Goal: Information Seeking & Learning: Compare options

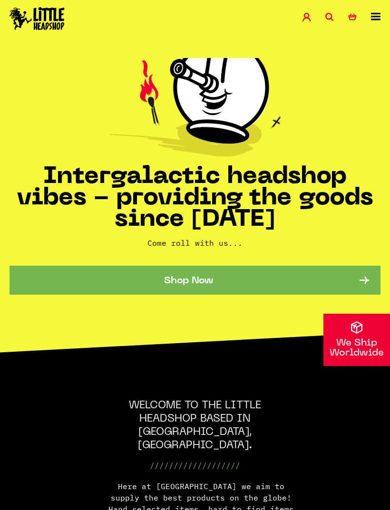
scroll to position [66, 0]
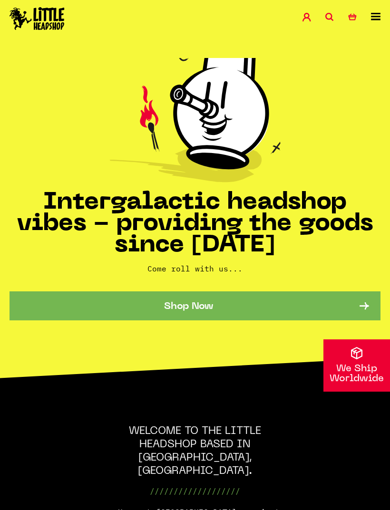
click at [47, 297] on link "Shop Now" at bounding box center [195, 305] width 371 height 29
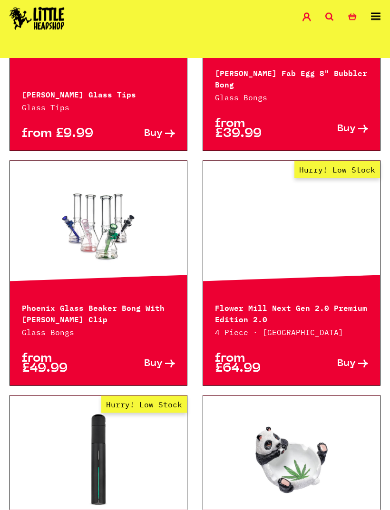
scroll to position [1578, 0]
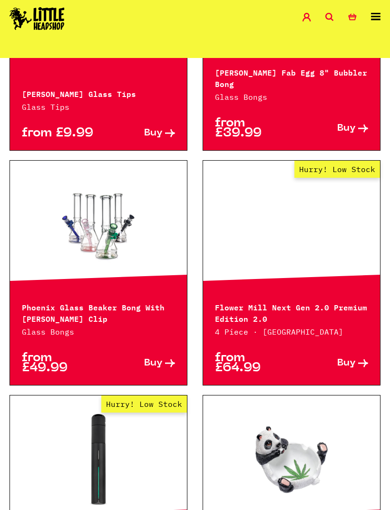
click at [379, 18] on icon at bounding box center [376, 17] width 10 height 8
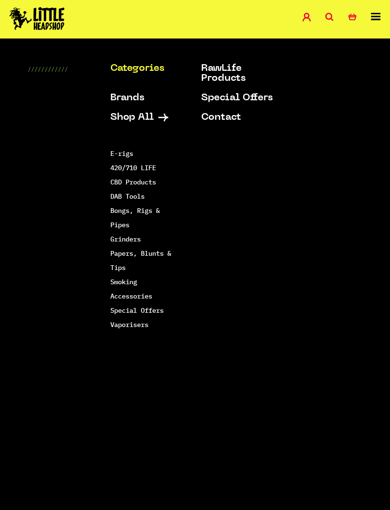
click at [147, 320] on link "Vaporisers" at bounding box center [129, 324] width 38 height 9
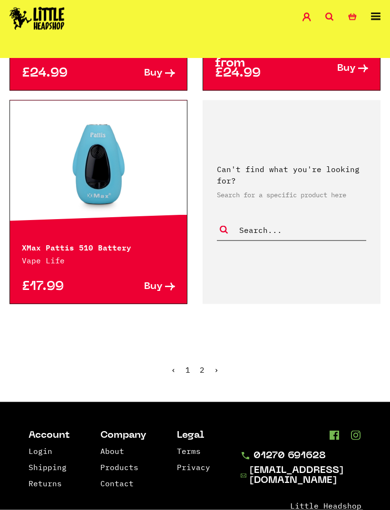
scroll to position [2427, 0]
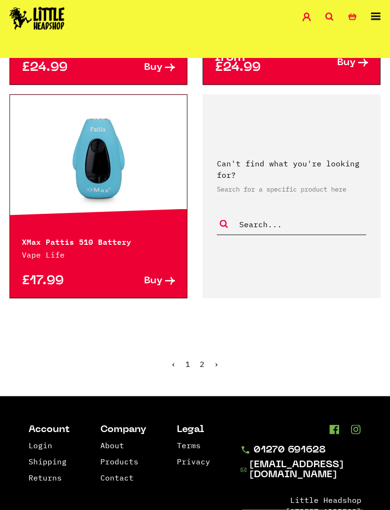
click at [210, 358] on ul "‹ 1 2 ›" at bounding box center [195, 371] width 390 height 41
click at [204, 359] on link "2" at bounding box center [202, 364] width 5 height 10
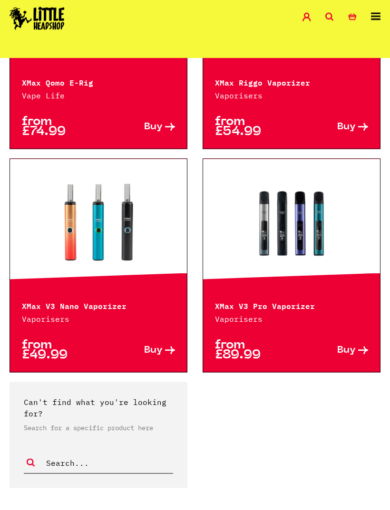
scroll to position [388, 0]
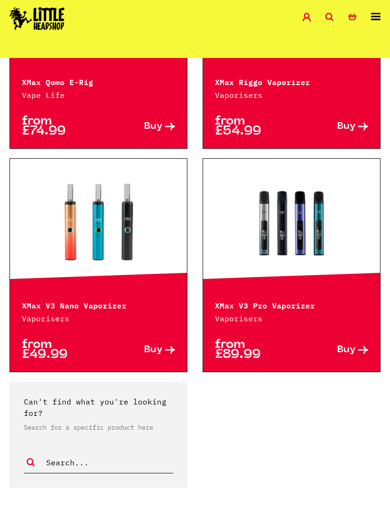
click at [287, 240] on link at bounding box center [291, 222] width 177 height 95
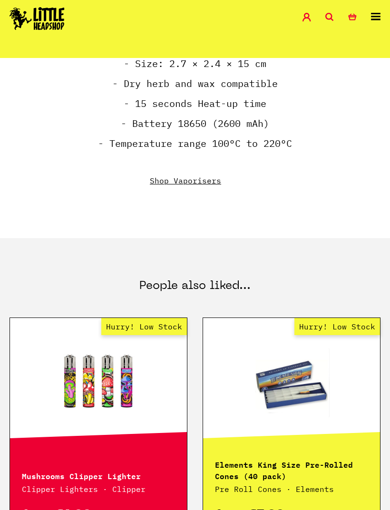
scroll to position [1028, 0]
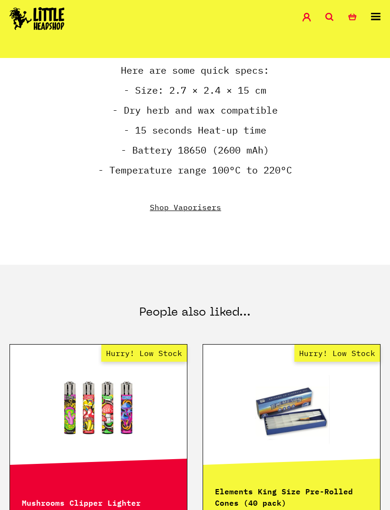
click at [206, 211] on link "Shop Vaporisers" at bounding box center [185, 208] width 71 height 10
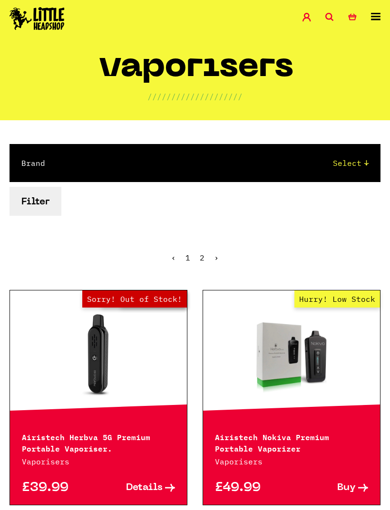
scroll to position [9, 0]
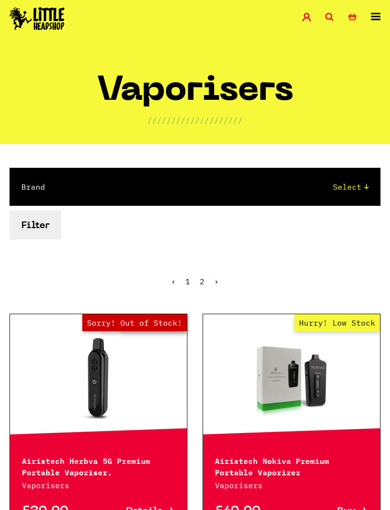
click at [24, 224] on button "Filter" at bounding box center [36, 225] width 52 height 29
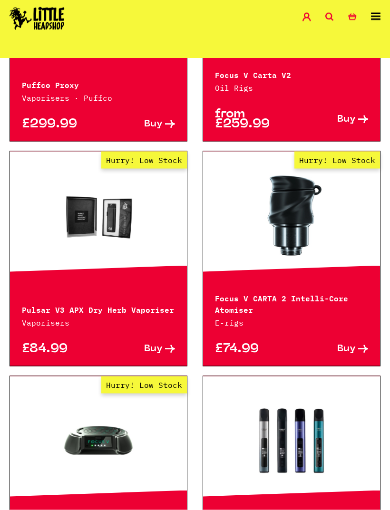
scroll to position [1237, 0]
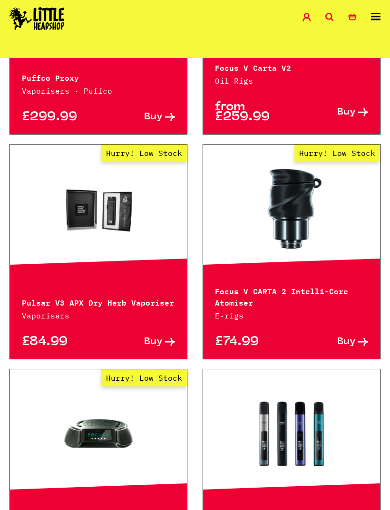
click at [42, 304] on p "Pulsar V3 APX Dry Herb Vaporiser" at bounding box center [98, 301] width 153 height 11
click at [40, 294] on div "Pulsar V3 APX Dry Herb Vaporiser Vaporisers" at bounding box center [98, 302] width 177 height 37
click at [45, 302] on p "Pulsar V3 APX Dry Herb Vaporiser" at bounding box center [98, 301] width 153 height 11
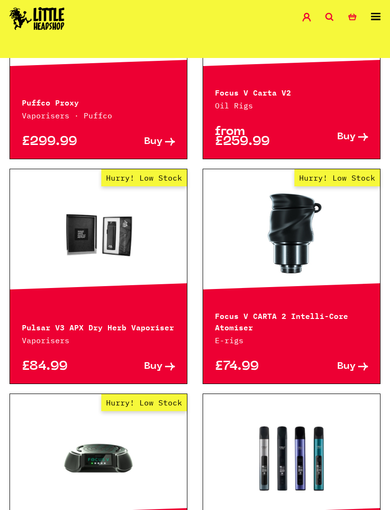
scroll to position [1186, 0]
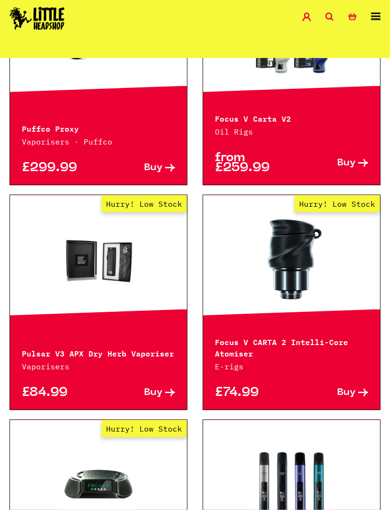
click at [76, 266] on link "Hurry! Low Stock" at bounding box center [98, 259] width 177 height 95
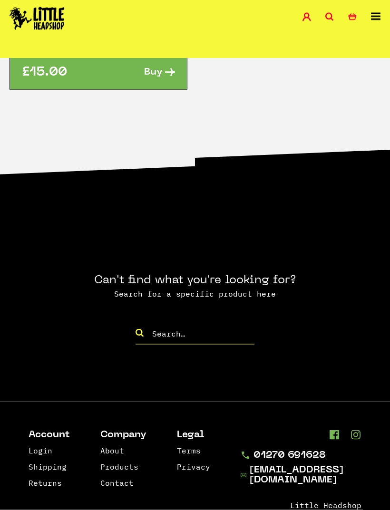
scroll to position [1383, 0]
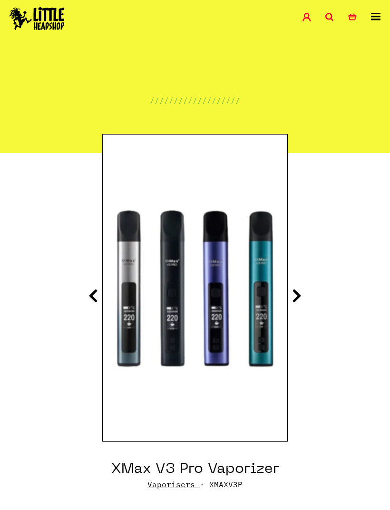
scroll to position [1028, 0]
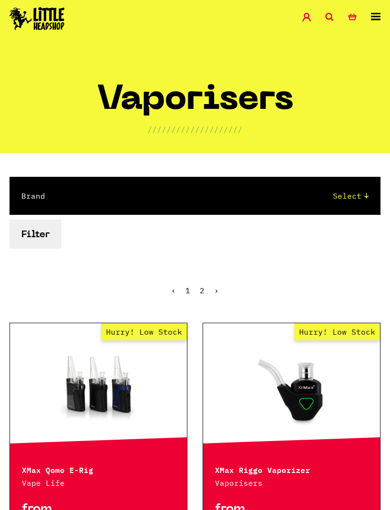
scroll to position [418, 0]
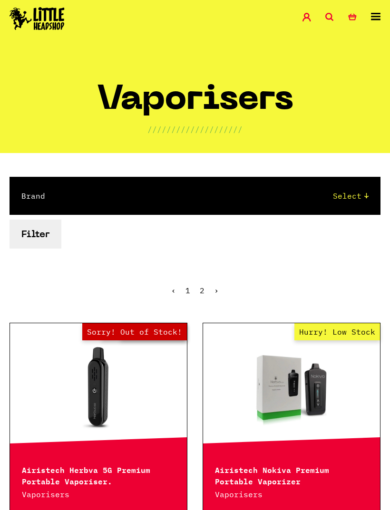
scroll to position [2458, 0]
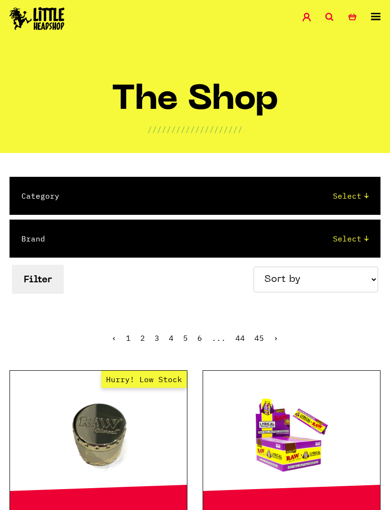
scroll to position [1578, 0]
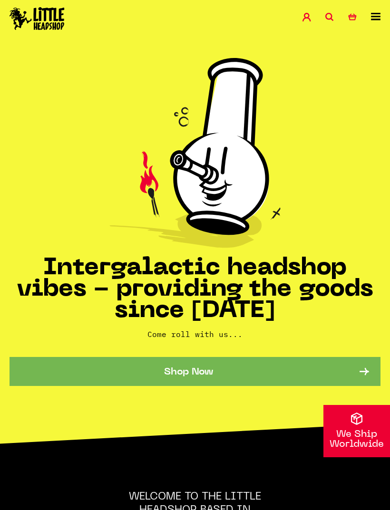
scroll to position [66, 0]
